Goal: Task Accomplishment & Management: Manage account settings

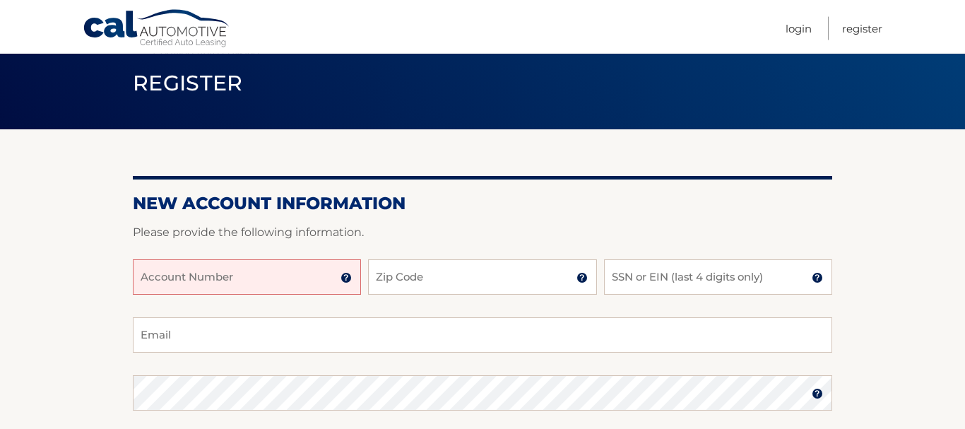
scroll to position [72, 0]
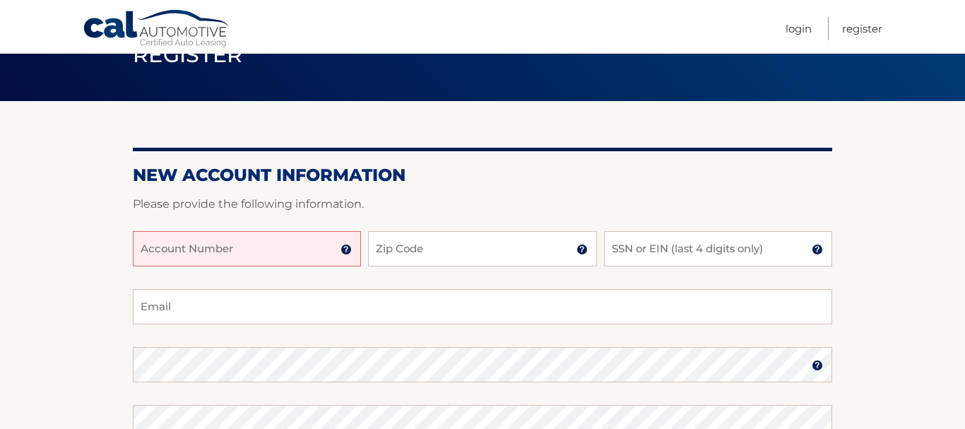
click at [261, 244] on input "Account Number" at bounding box center [247, 248] width 228 height 35
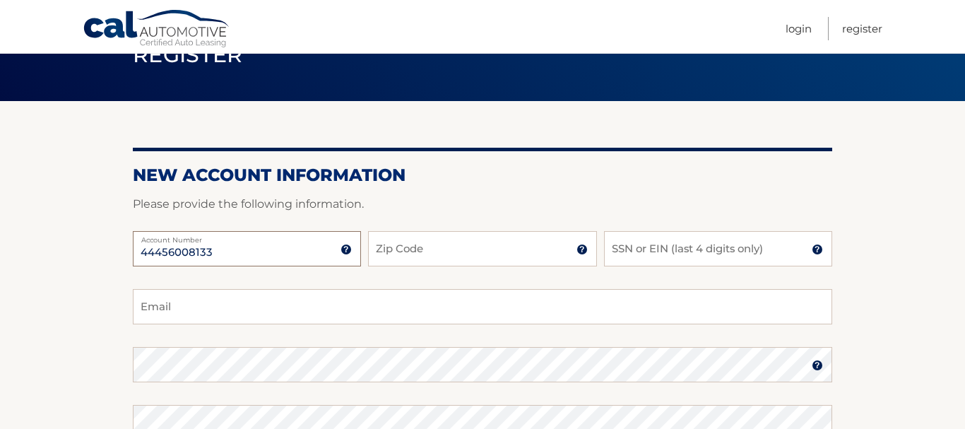
type input "44456008133"
click at [415, 256] on input "Zip Code" at bounding box center [482, 248] width 228 height 35
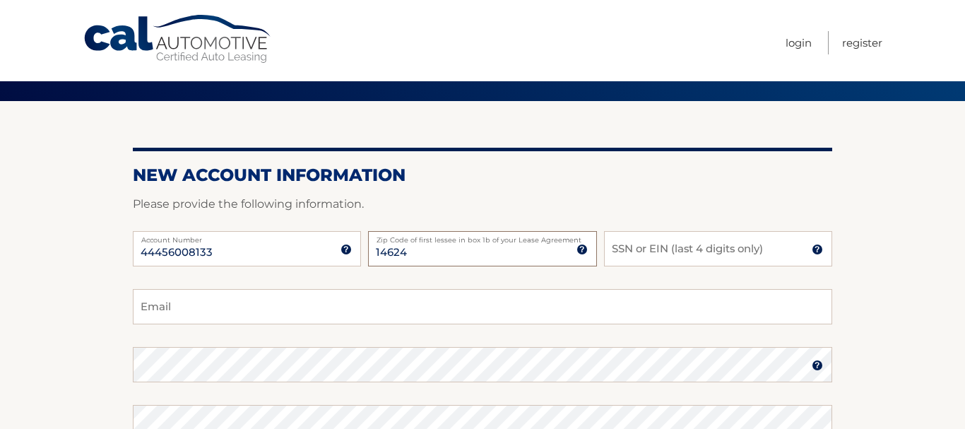
scroll to position [0, 0]
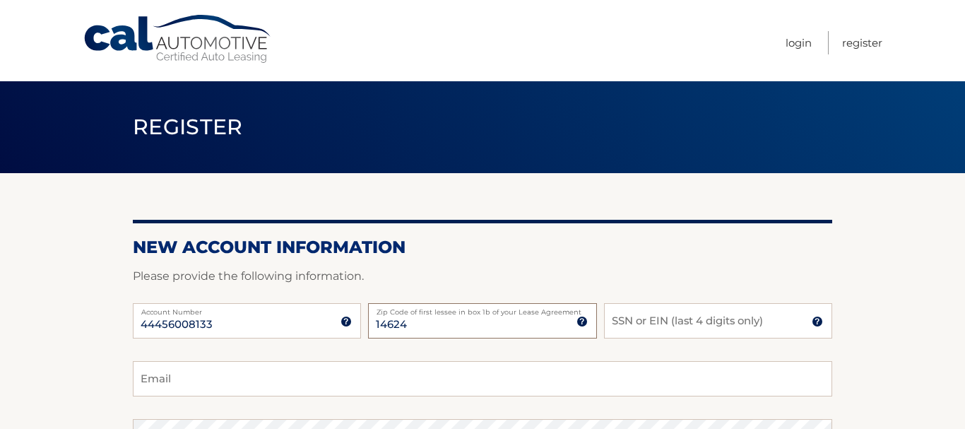
type input "14624"
click at [699, 325] on input "SSN or EIN (last 4 digits only)" at bounding box center [718, 320] width 228 height 35
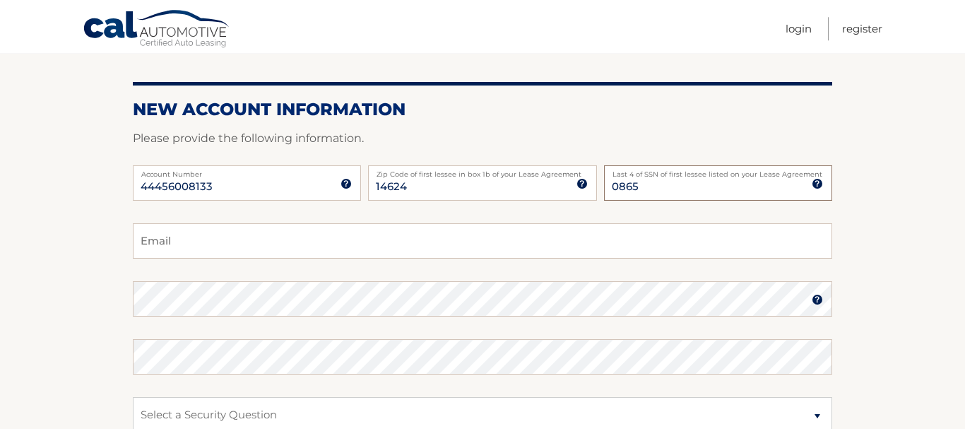
scroll to position [144, 0]
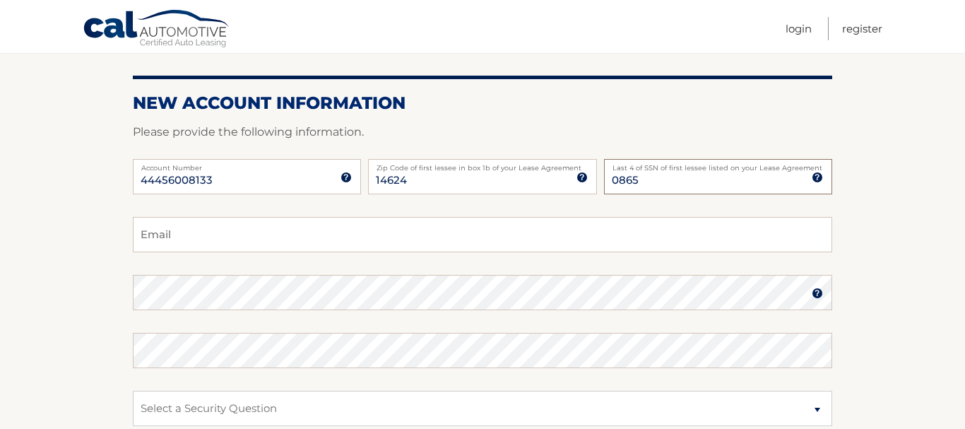
type input "0865"
click at [187, 244] on input "Email" at bounding box center [482, 234] width 699 height 35
type input "johnnsteiner@yahoo.com"
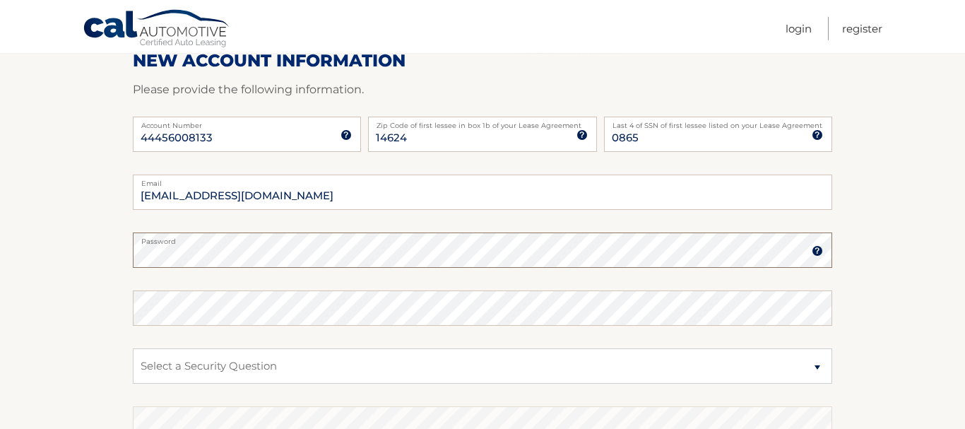
scroll to position [216, 0]
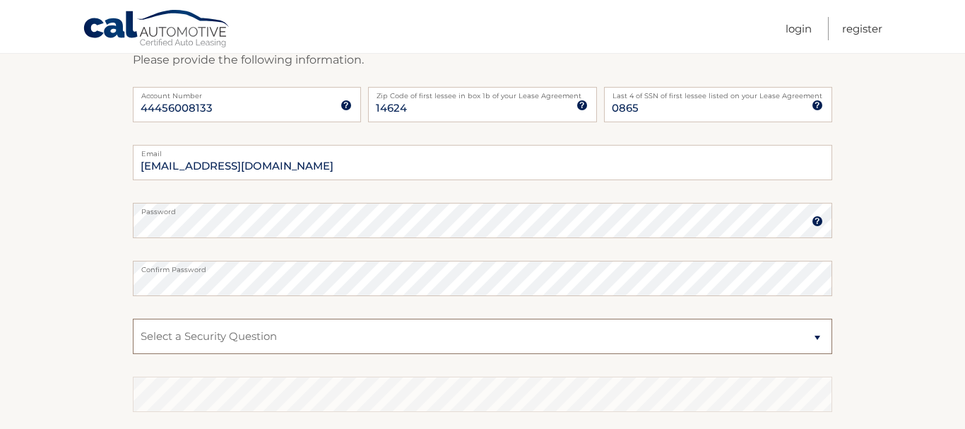
click at [133, 319] on select "Select a Security Question What was the name of your elementary school? What is…" at bounding box center [482, 336] width 699 height 35
click option "What was the name of your elementary school?" at bounding box center [0, 0] width 0 height 0
click at [133, 319] on select "Select a Security Question What was the name of your elementary school? What is…" at bounding box center [482, 336] width 699 height 35
select select "2"
click option "What is your mother’s maiden name?" at bounding box center [0, 0] width 0 height 0
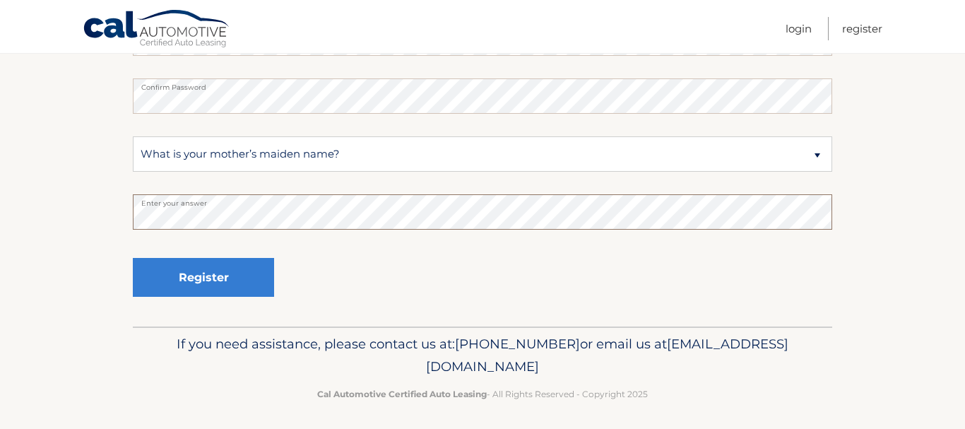
scroll to position [403, 0]
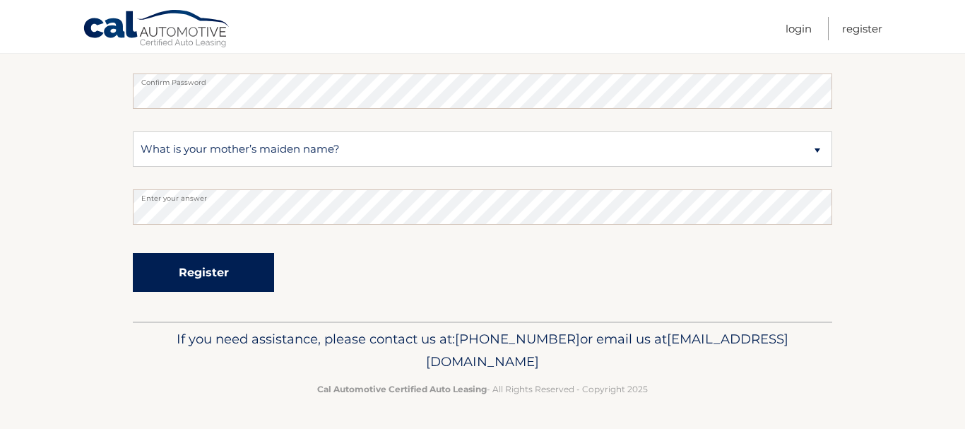
click at [211, 269] on button "Register" at bounding box center [203, 272] width 141 height 39
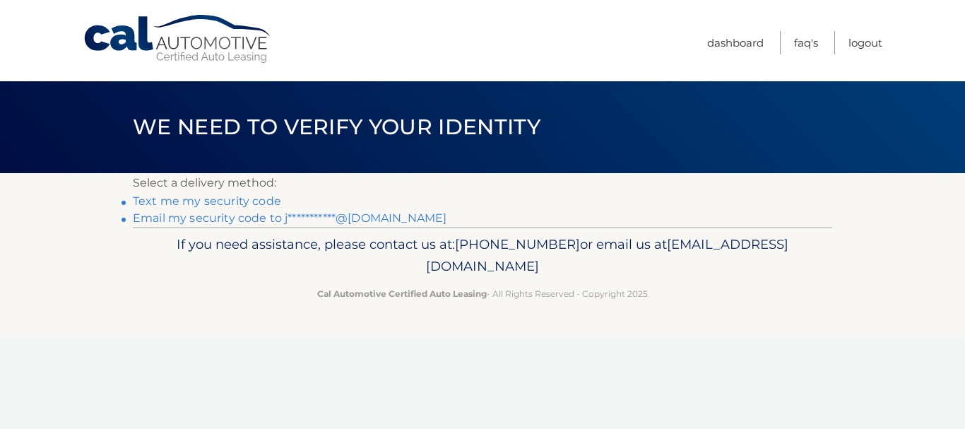
click at [259, 203] on link "Text me my security code" at bounding box center [207, 200] width 148 height 13
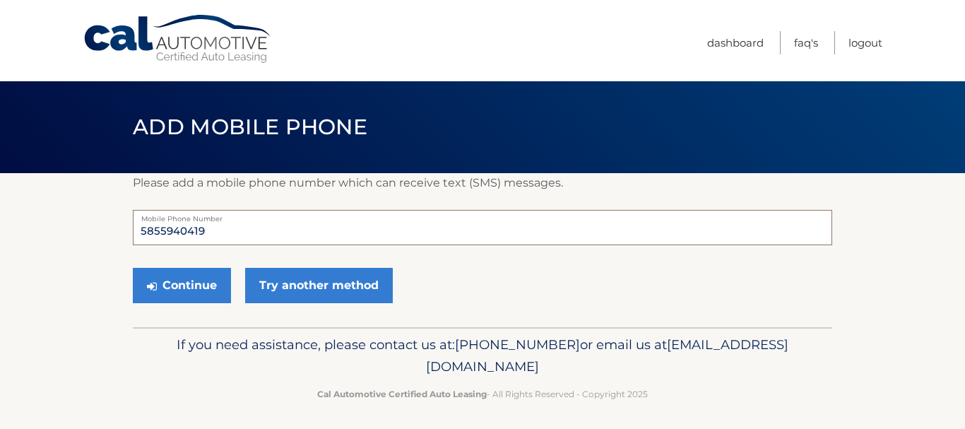
drag, startPoint x: 218, startPoint y: 229, endPoint x: 106, endPoint y: 233, distance: 111.7
click at [133, 233] on input "5855940419" at bounding box center [482, 227] width 699 height 35
type input "5853170681"
click at [183, 292] on button "Continue" at bounding box center [182, 285] width 98 height 35
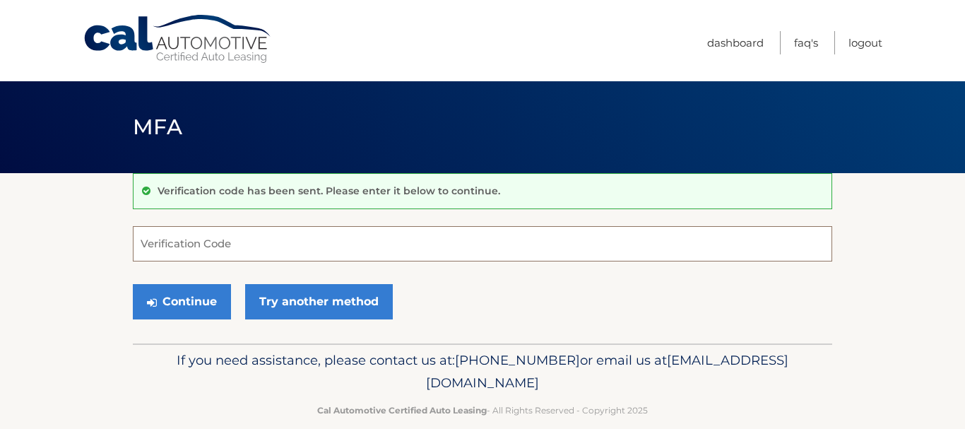
drag, startPoint x: 186, startPoint y: 244, endPoint x: 192, endPoint y: 248, distance: 7.6
click at [185, 244] on input "Verification Code" at bounding box center [482, 243] width 699 height 35
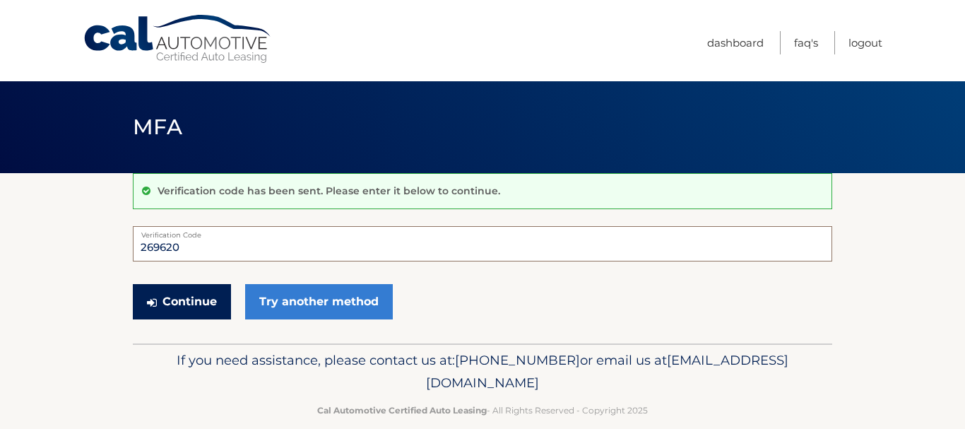
type input "269620"
click at [184, 307] on button "Continue" at bounding box center [182, 301] width 98 height 35
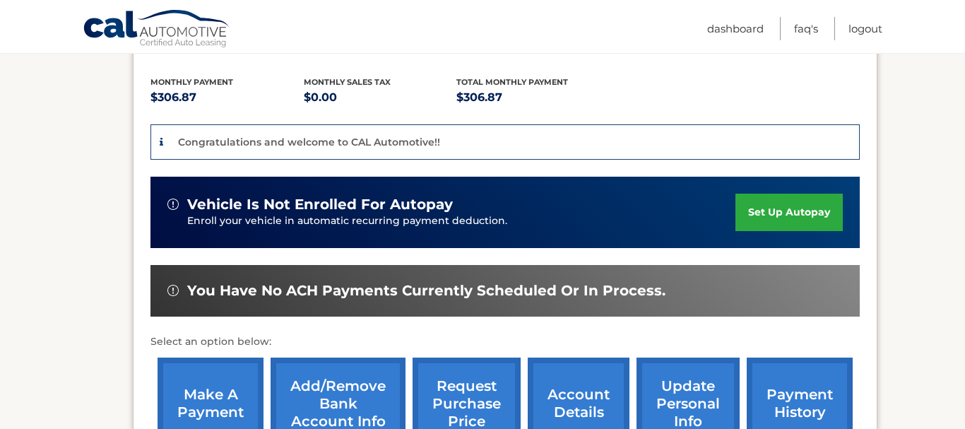
scroll to position [288, 0]
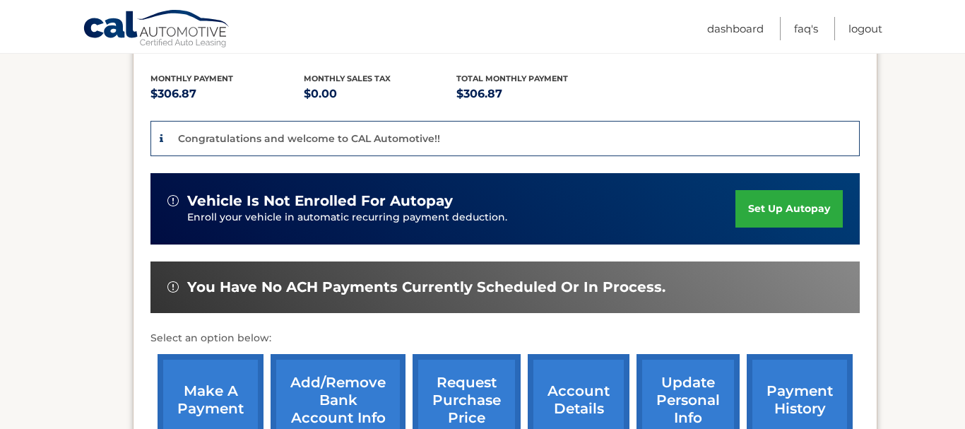
click at [735, 203] on link "set up autopay" at bounding box center [788, 208] width 107 height 37
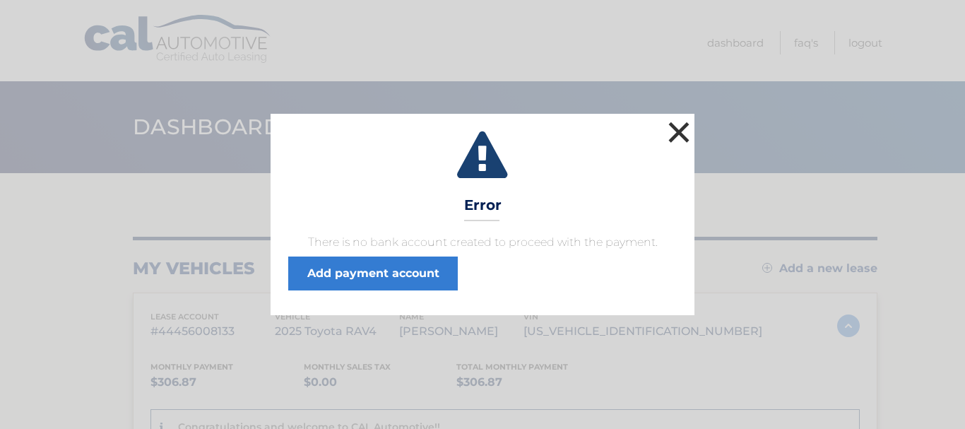
click at [675, 133] on button "×" at bounding box center [679, 132] width 28 height 28
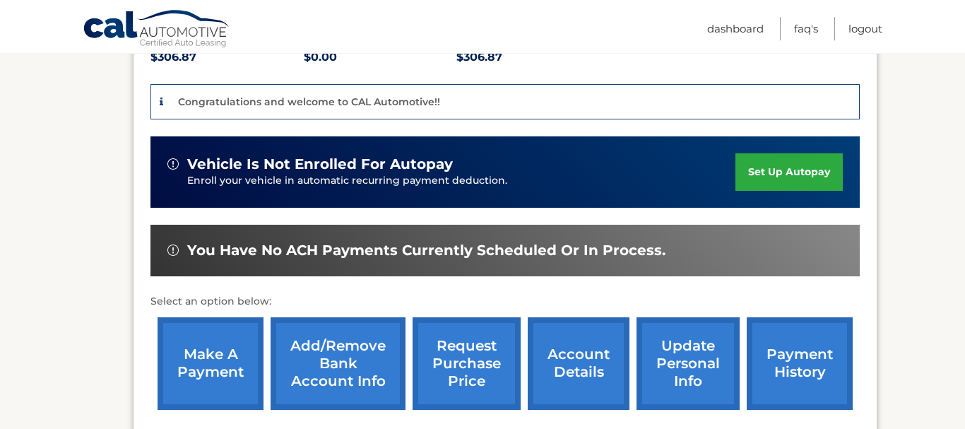
scroll to position [288, 0]
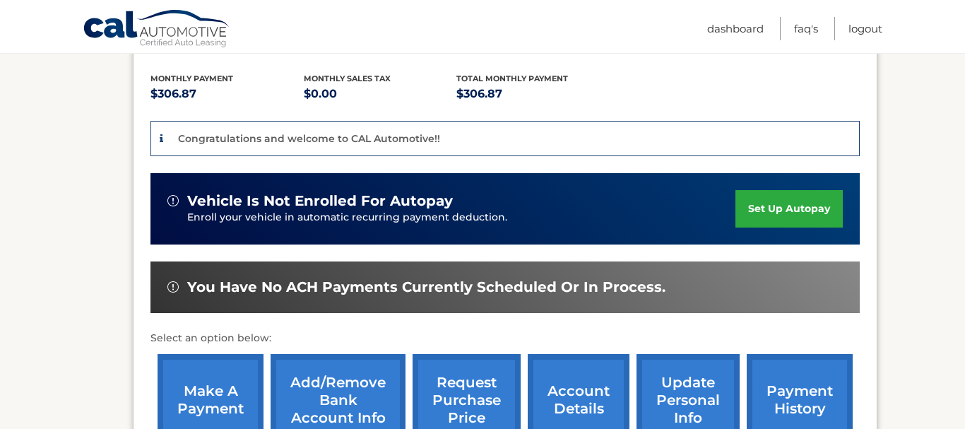
click at [750, 202] on link "set up autopay" at bounding box center [788, 208] width 107 height 37
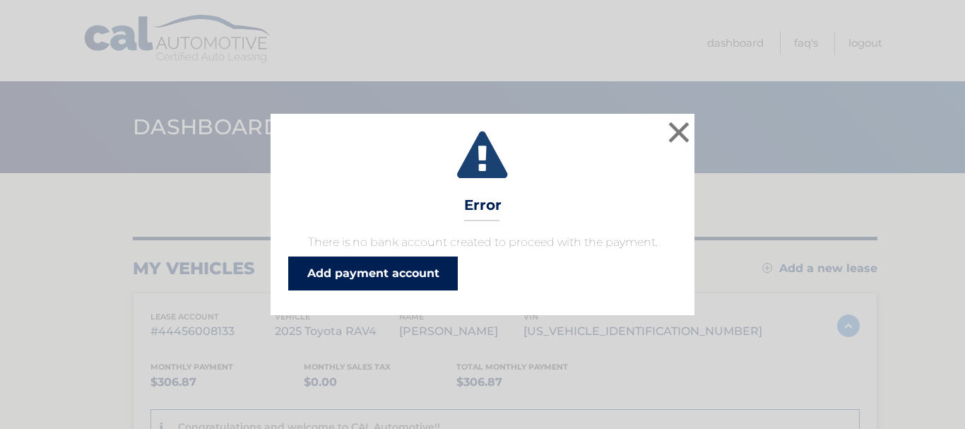
click at [379, 272] on link "Add payment account" at bounding box center [373, 273] width 170 height 34
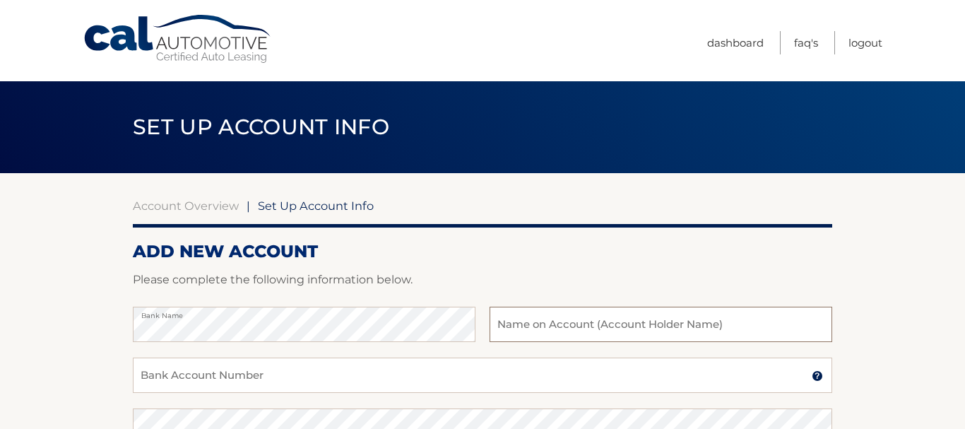
click at [548, 328] on input "text" at bounding box center [661, 324] width 343 height 35
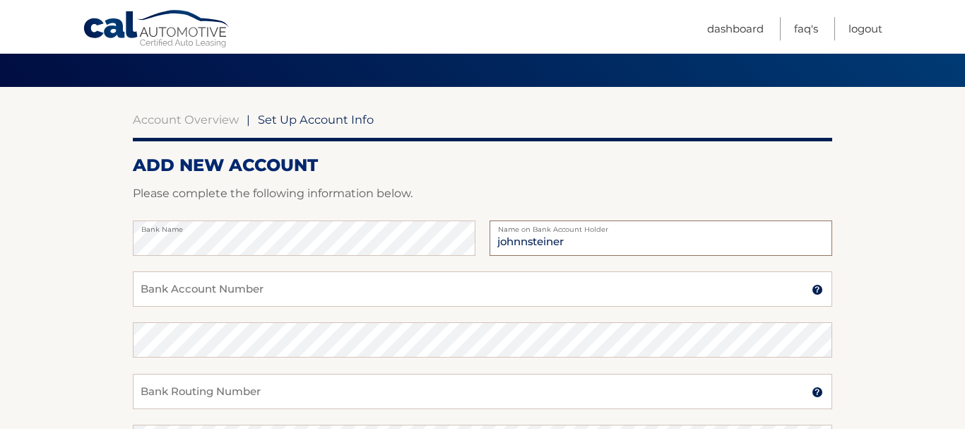
scroll to position [144, 0]
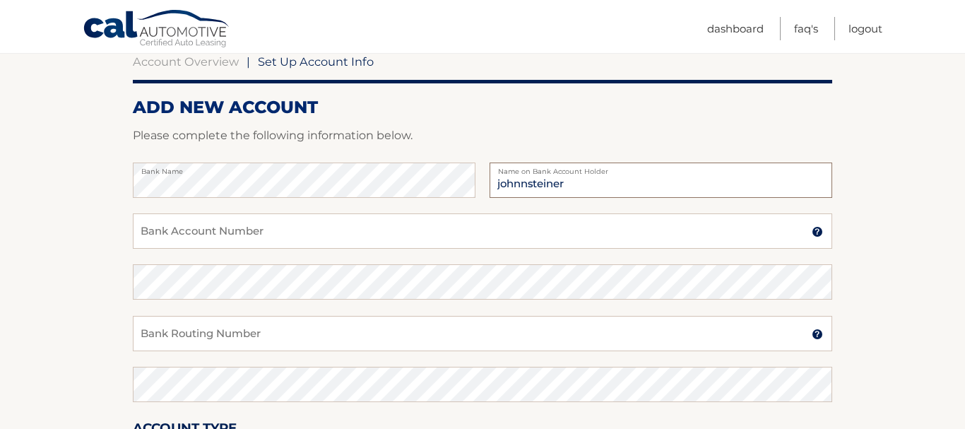
type input "johnnsteiner"
click at [207, 230] on input "Bank Account Number" at bounding box center [482, 230] width 699 height 35
type input "566708396"
click at [236, 344] on input "Bank Routing Number" at bounding box center [482, 333] width 699 height 35
type input "021300077"
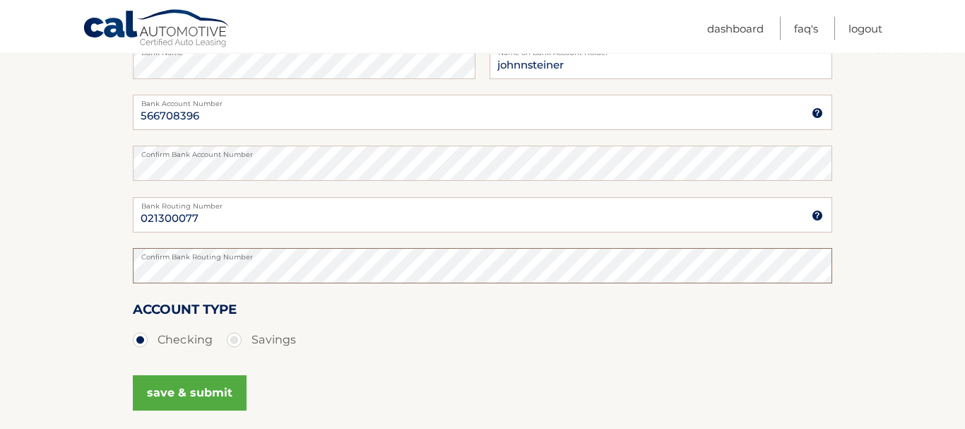
scroll to position [288, 0]
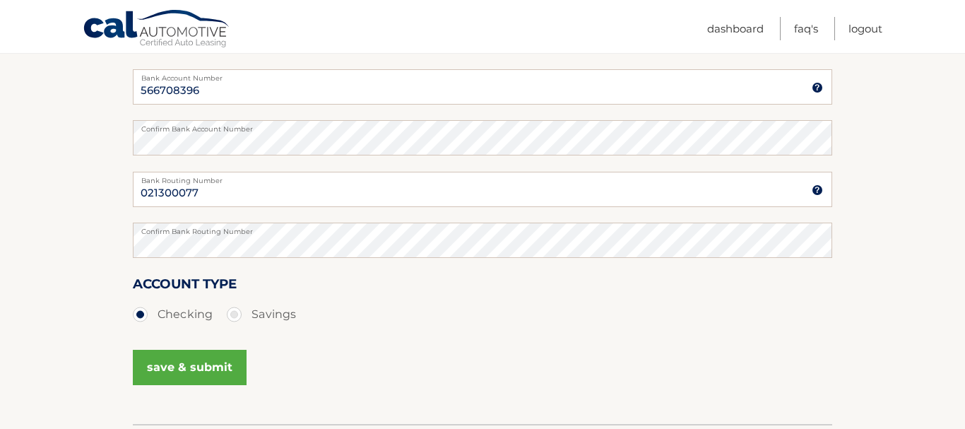
click at [162, 362] on button "save & submit" at bounding box center [190, 367] width 114 height 35
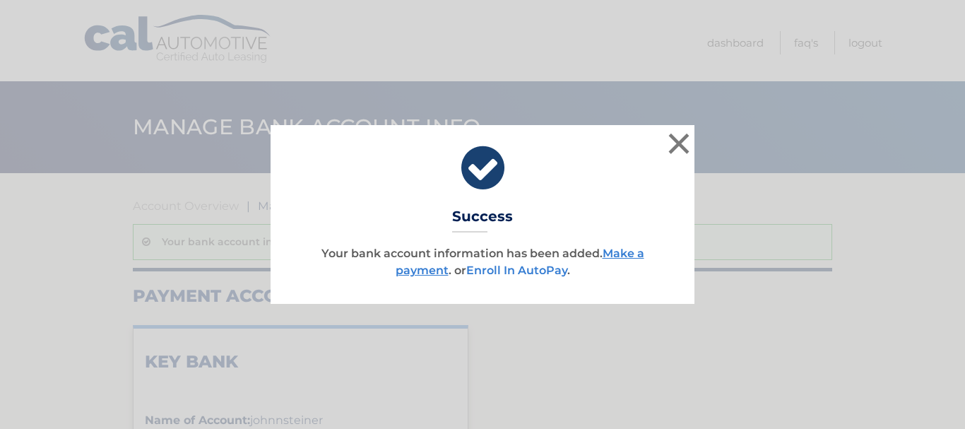
click at [504, 271] on link "Enroll In AutoPay" at bounding box center [516, 269] width 101 height 13
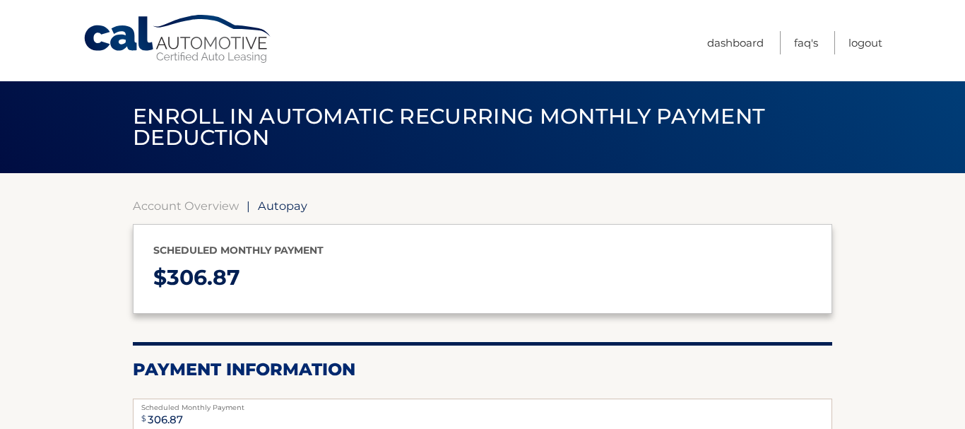
select select "NmU2MjI4YWEtN2Y3ZS00ZWY4LWJmZTItYzFkOThjYTgzMTEz"
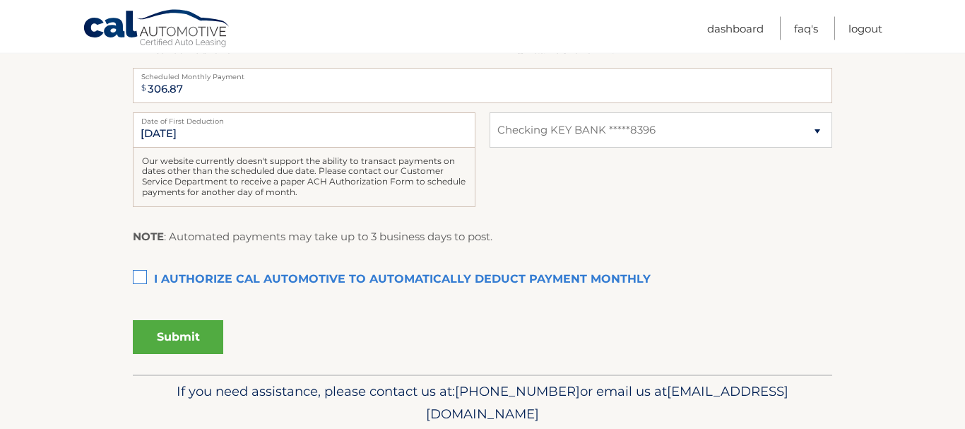
scroll to position [360, 0]
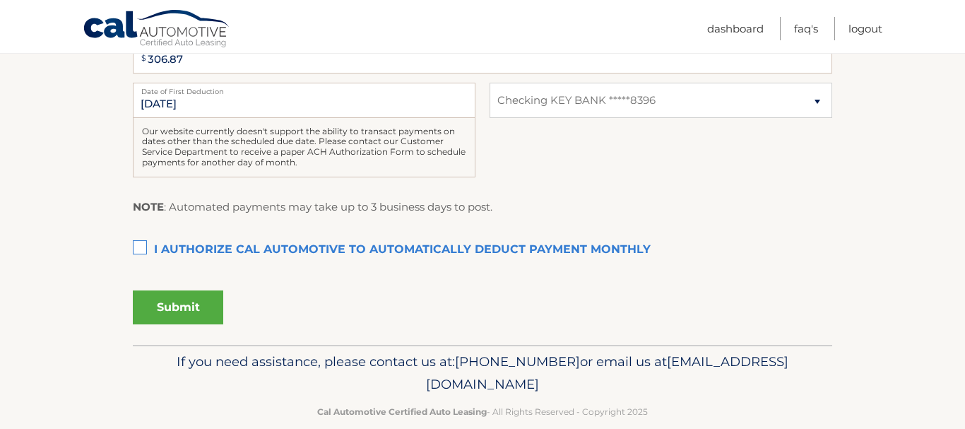
click at [140, 248] on label "I authorize cal automotive to automatically deduct payment monthly This checkbo…" at bounding box center [482, 250] width 699 height 28
click at [0, 0] on input "I authorize cal automotive to automatically deduct payment monthly This checkbo…" at bounding box center [0, 0] width 0 height 0
click at [158, 305] on button "Submit" at bounding box center [178, 307] width 90 height 34
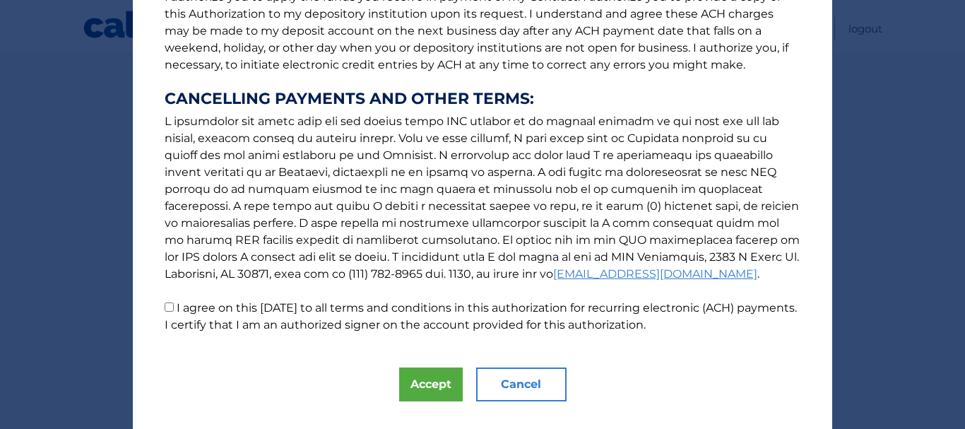
scroll to position [239, 0]
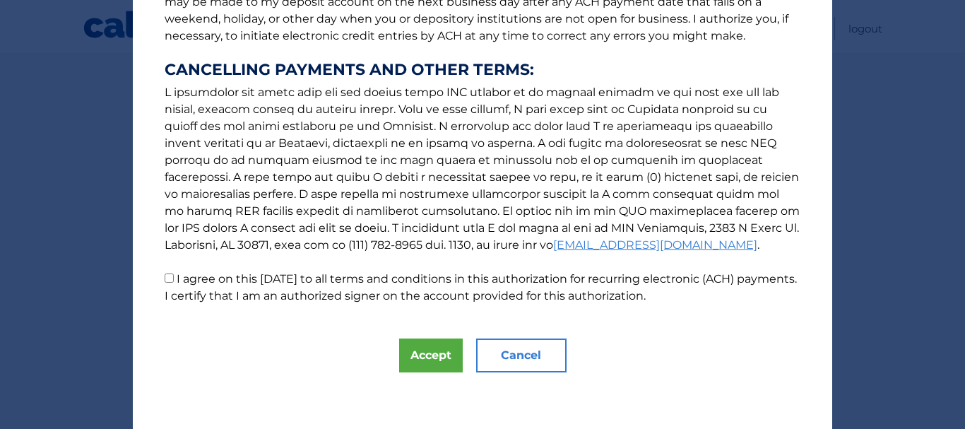
click at [167, 282] on input "I agree on this [DATE] to all terms and conditions in this authorization for re…" at bounding box center [169, 277] width 9 height 9
checkbox input "true"
click at [417, 362] on button "Accept" at bounding box center [431, 355] width 64 height 34
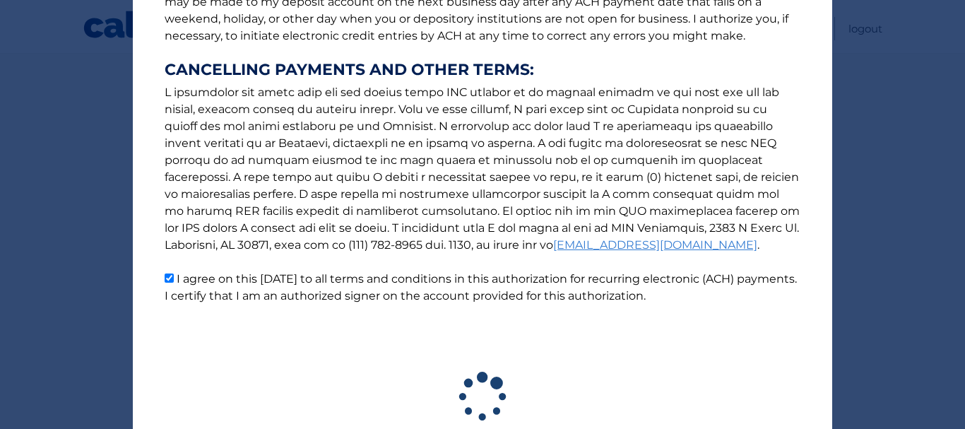
scroll to position [343, 0]
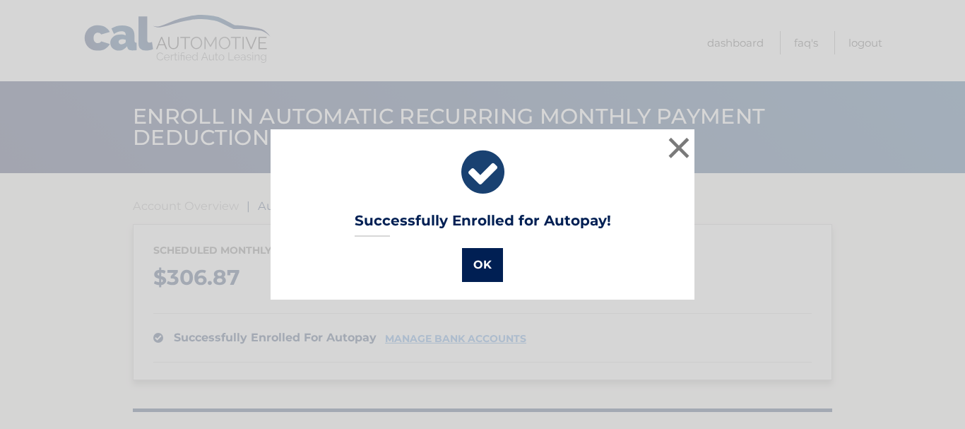
click at [487, 259] on button "OK" at bounding box center [482, 265] width 41 height 34
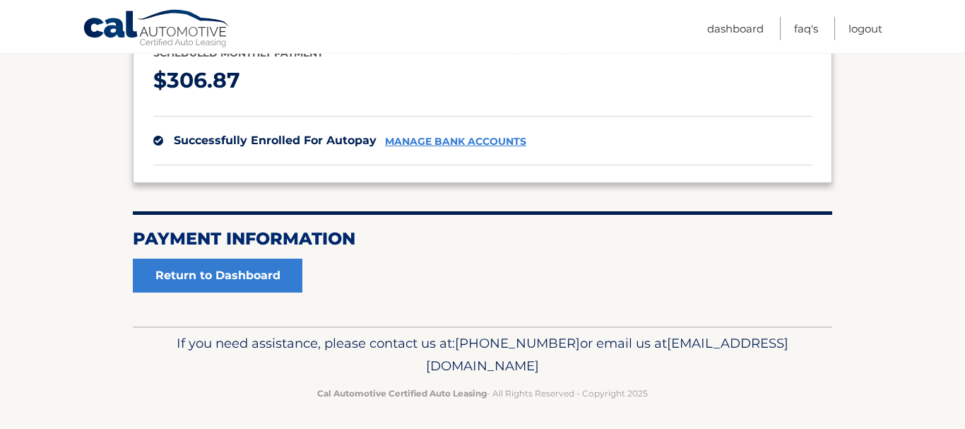
scroll to position [202, 0]
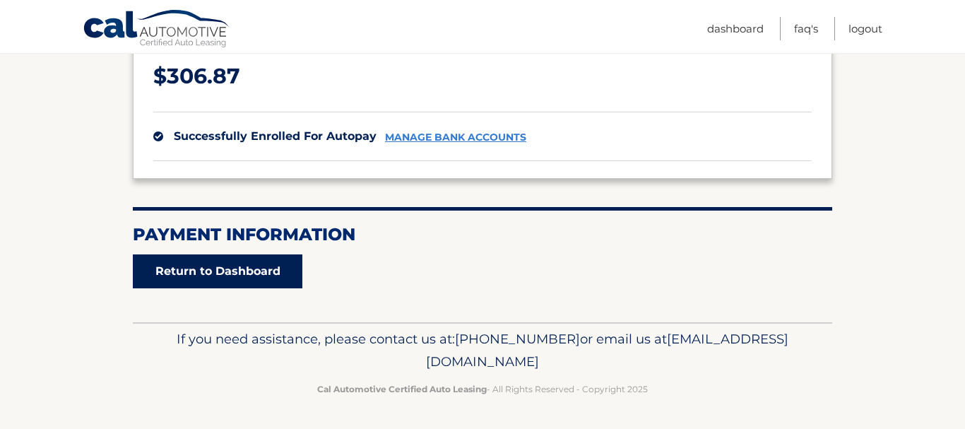
click at [212, 268] on link "Return to Dashboard" at bounding box center [218, 271] width 170 height 34
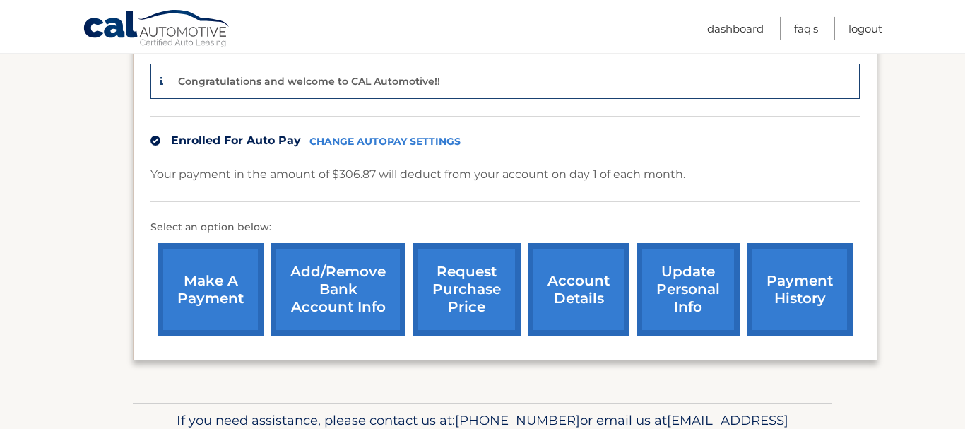
scroll to position [360, 0]
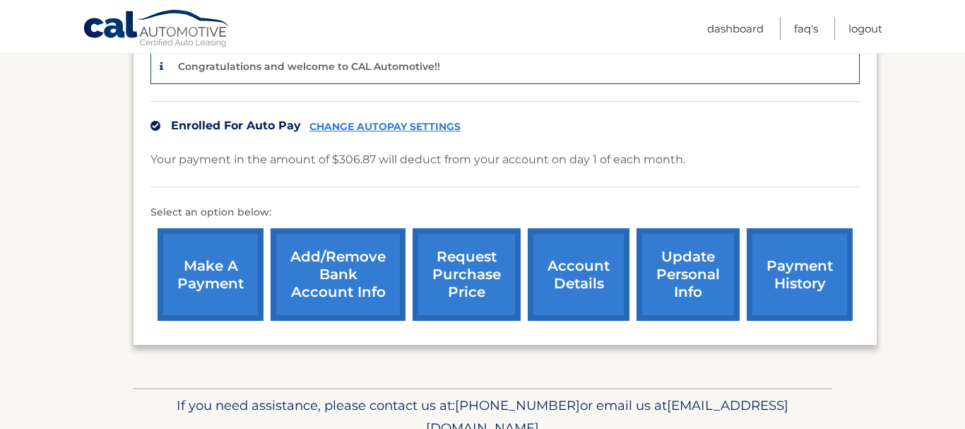
click at [434, 280] on link "request purchase price" at bounding box center [467, 274] width 108 height 93
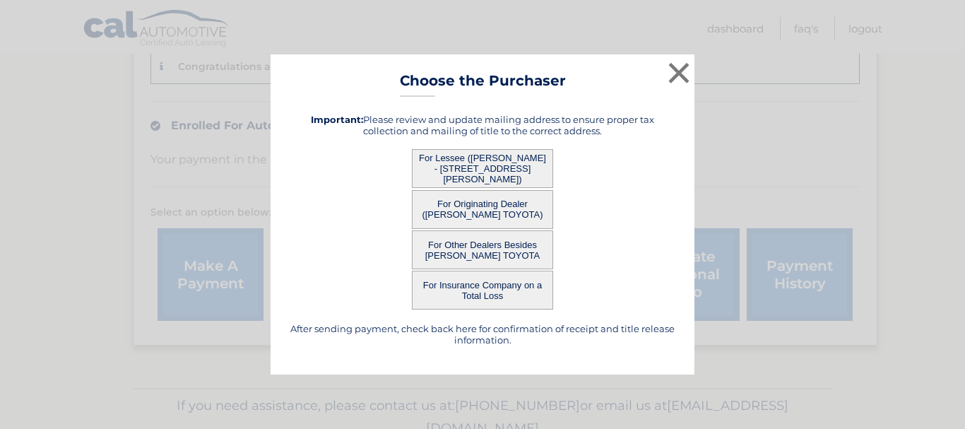
click at [454, 167] on button "For Lessee (JOHN STEINER - 9 REDDICK LN, , ROCHESTER, NY 14624)" at bounding box center [482, 168] width 141 height 39
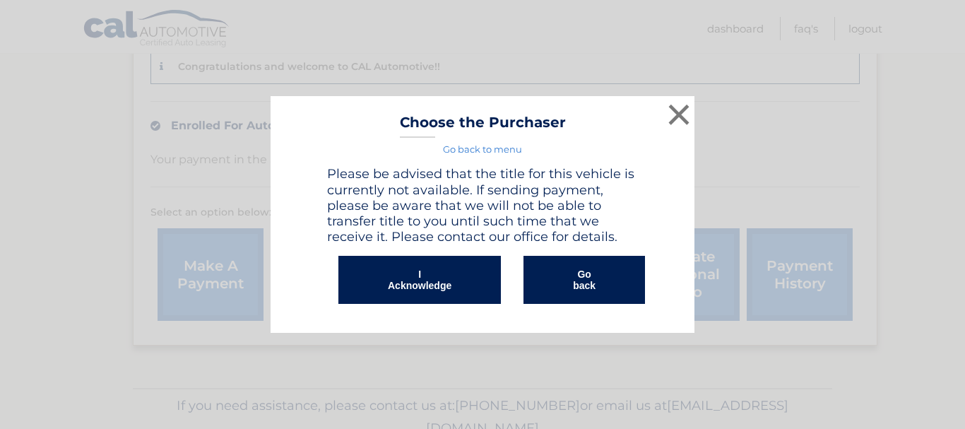
click at [433, 290] on button "I Acknowledge" at bounding box center [419, 280] width 162 height 48
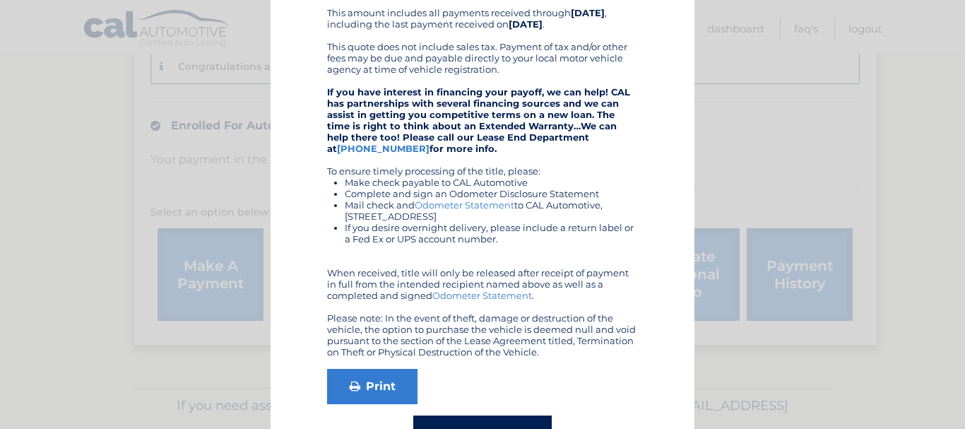
scroll to position [258, 0]
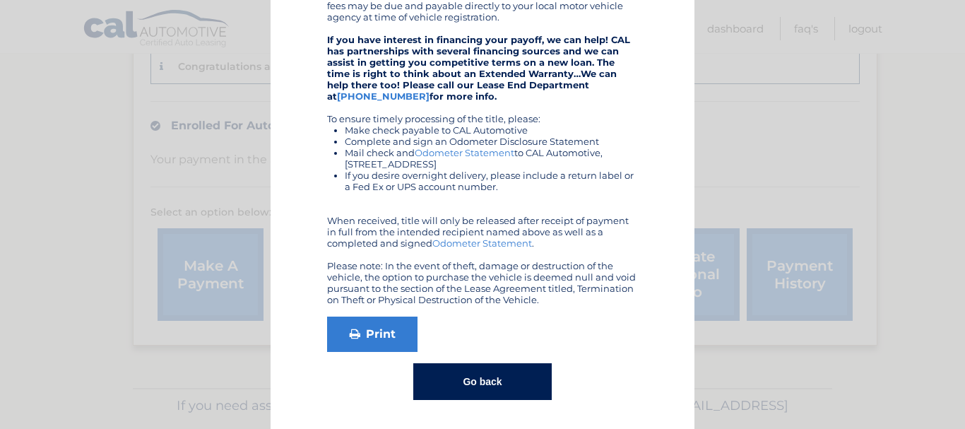
click at [468, 377] on button "Go back" at bounding box center [482, 381] width 138 height 37
click at [485, 378] on button "Go back" at bounding box center [482, 381] width 138 height 37
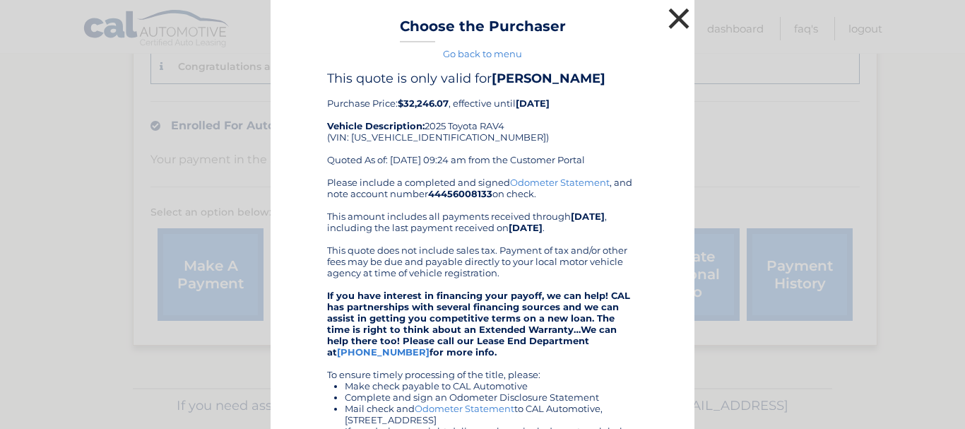
click at [679, 22] on button "×" at bounding box center [679, 18] width 28 height 28
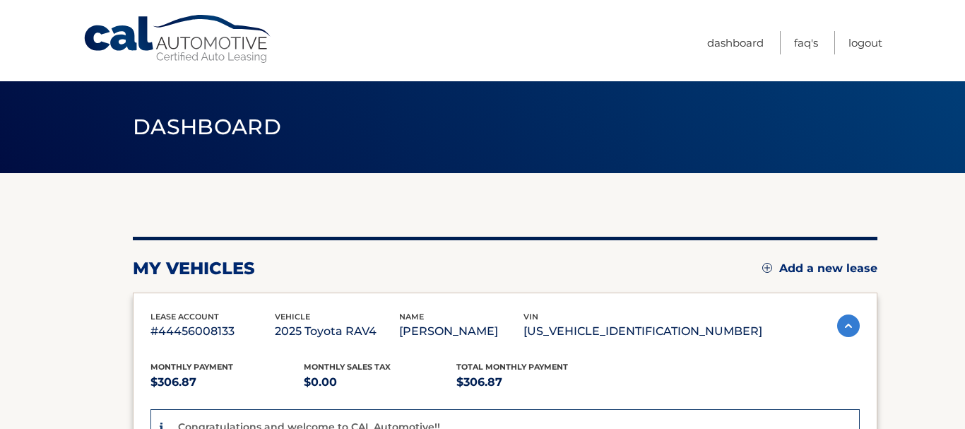
click at [866, 55] on ul "Dashboard FAQ's Logout" at bounding box center [794, 40] width 175 height 81
click at [862, 45] on link "Logout" at bounding box center [865, 42] width 34 height 23
